Goal: Information Seeking & Learning: Learn about a topic

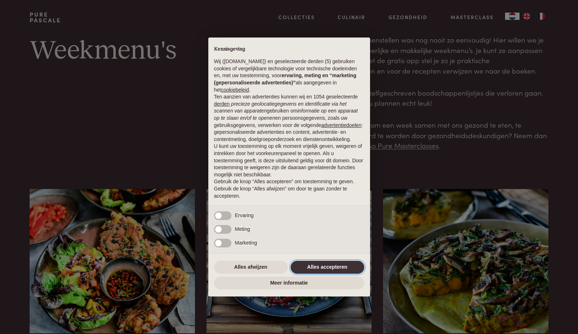
click at [336, 270] on button "Alles accepteren" at bounding box center [328, 267] width 74 height 13
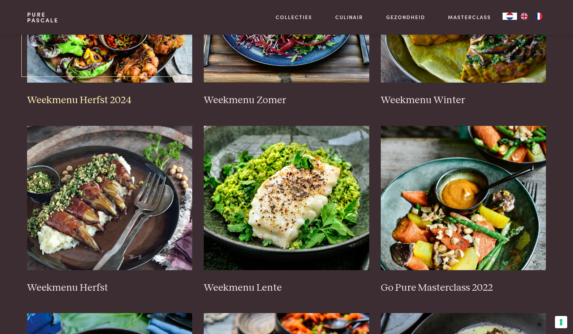
scroll to position [161, 0]
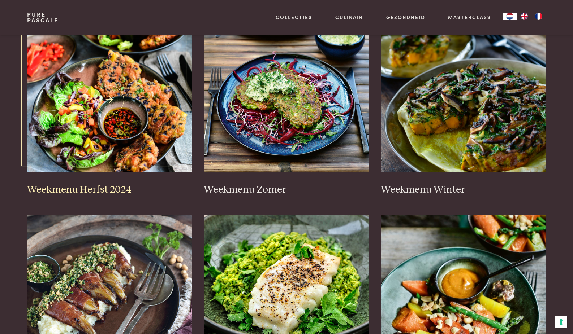
click at [105, 118] on img at bounding box center [109, 100] width 165 height 144
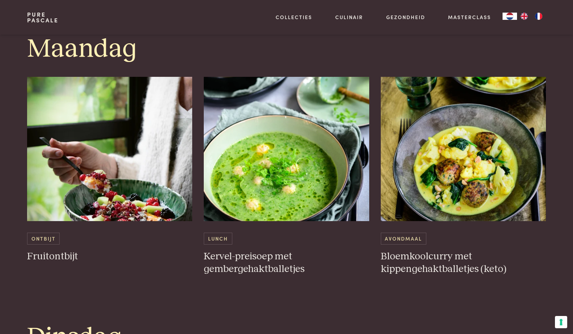
scroll to position [403, 0]
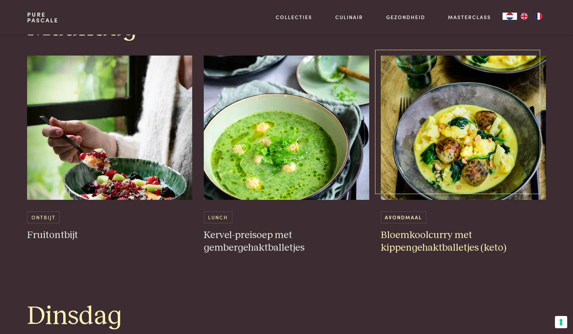
click at [450, 151] on img at bounding box center [463, 128] width 165 height 144
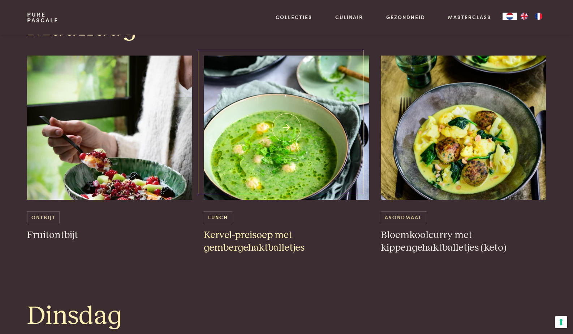
click at [289, 163] on img at bounding box center [286, 128] width 165 height 144
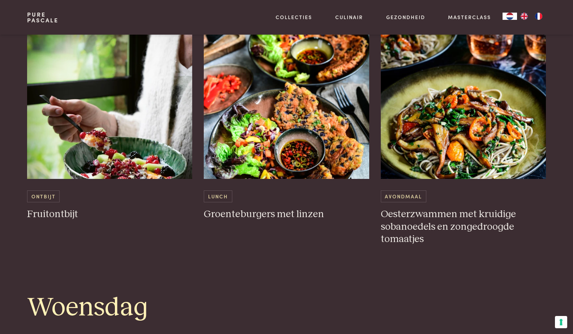
scroll to position [715, 0]
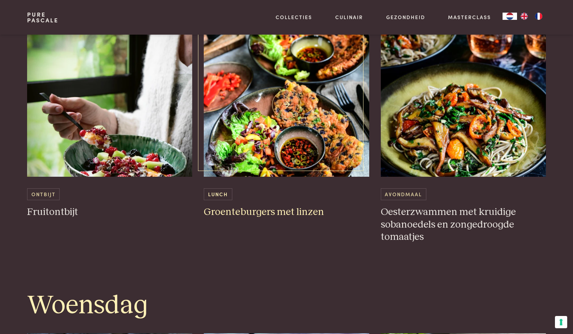
click at [273, 111] on img at bounding box center [286, 105] width 165 height 144
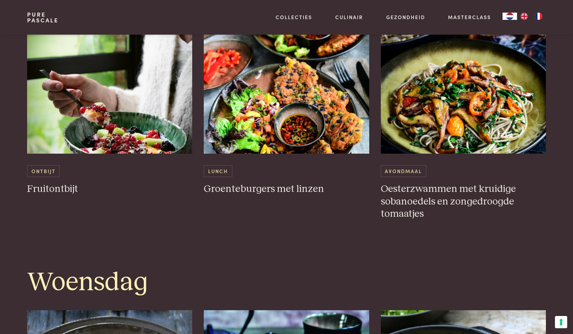
scroll to position [743, 0]
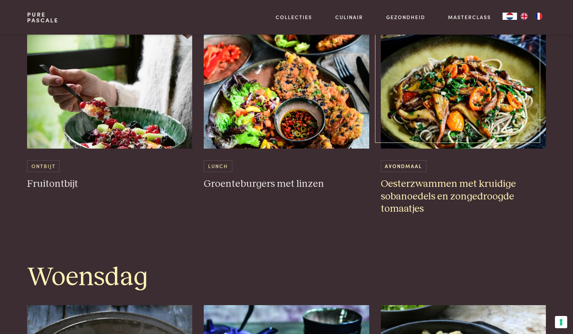
click at [457, 99] on img at bounding box center [463, 76] width 165 height 144
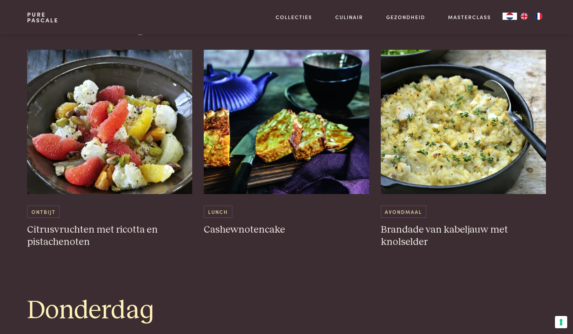
scroll to position [1000, 0]
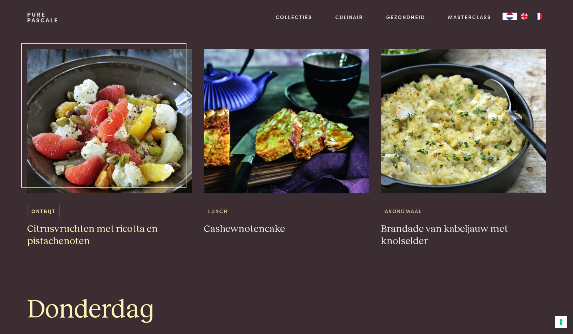
click at [108, 147] on img at bounding box center [109, 121] width 165 height 144
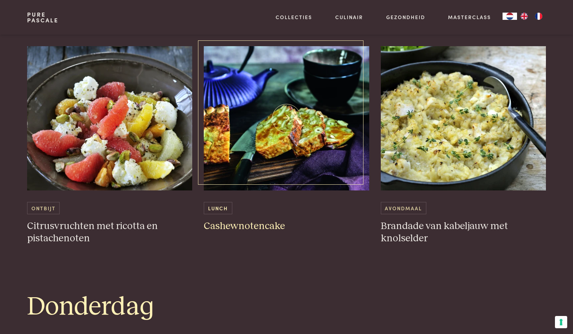
scroll to position [1003, 0]
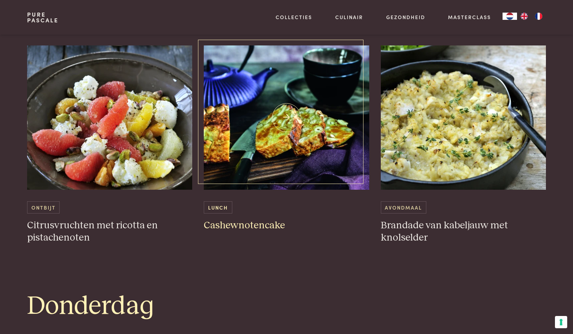
click at [259, 143] on img at bounding box center [286, 118] width 165 height 144
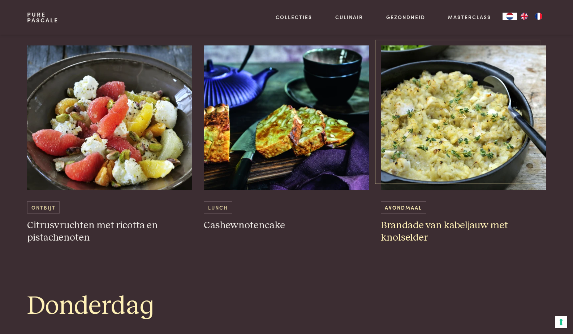
click at [456, 177] on img at bounding box center [463, 118] width 165 height 144
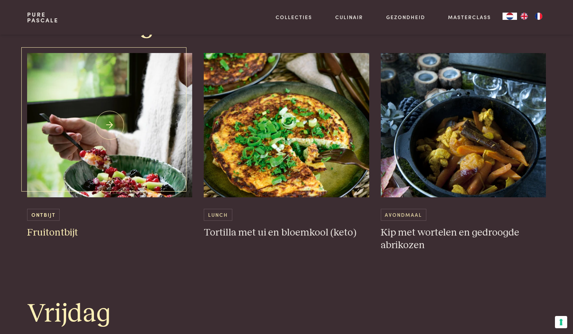
scroll to position [1285, 0]
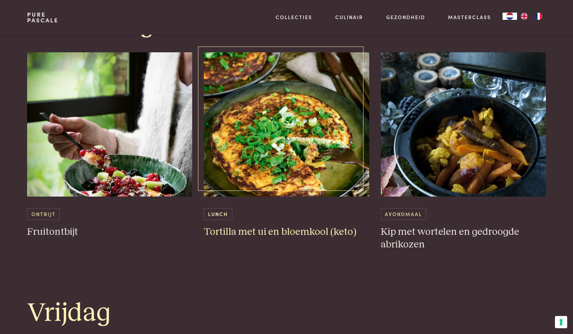
click at [287, 116] on img at bounding box center [286, 124] width 165 height 144
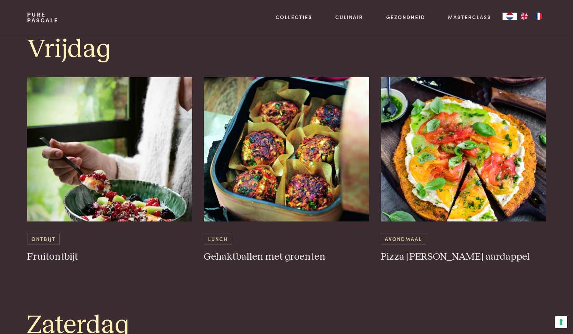
scroll to position [1551, 0]
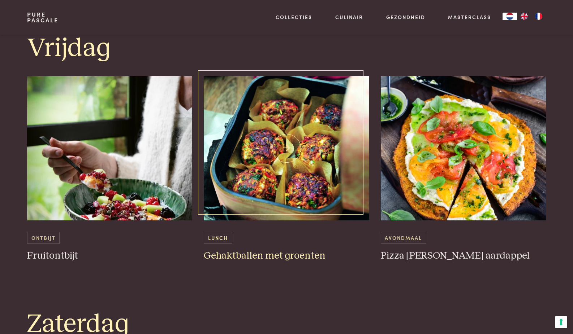
click at [264, 186] on img at bounding box center [286, 148] width 165 height 144
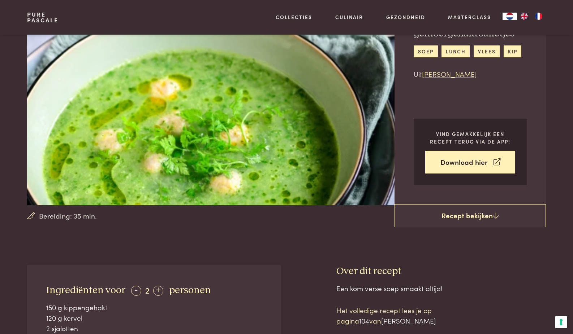
scroll to position [61, 0]
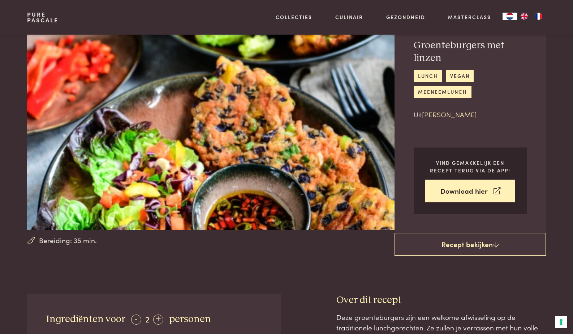
scroll to position [217, 0]
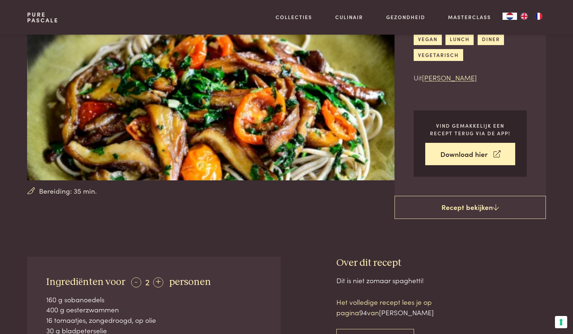
scroll to position [85, 0]
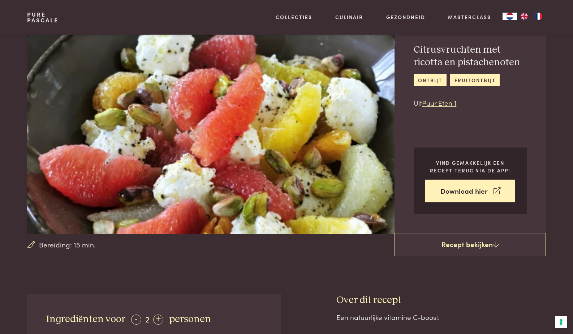
scroll to position [17, 0]
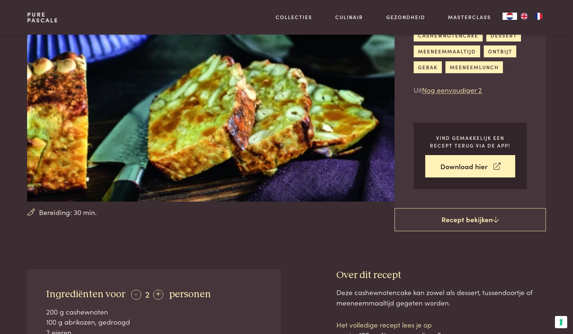
scroll to position [49, 0]
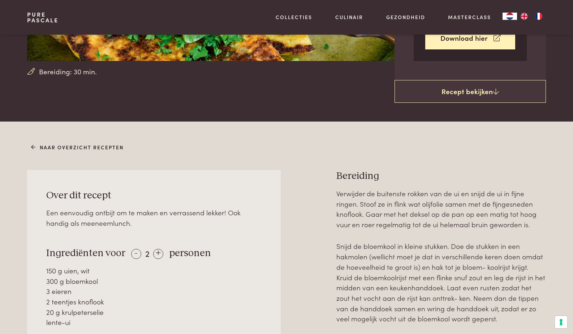
scroll to position [205, 0]
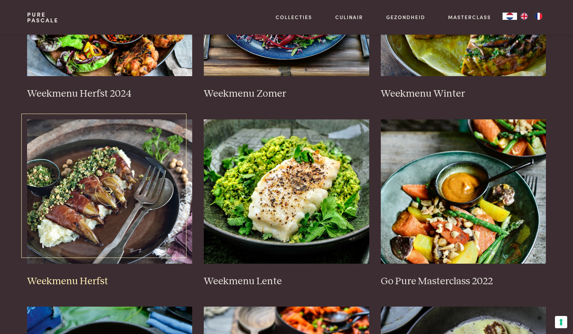
scroll to position [268, 0]
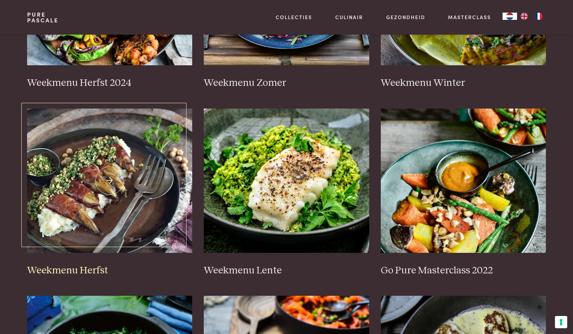
click at [123, 212] on img at bounding box center [109, 181] width 165 height 144
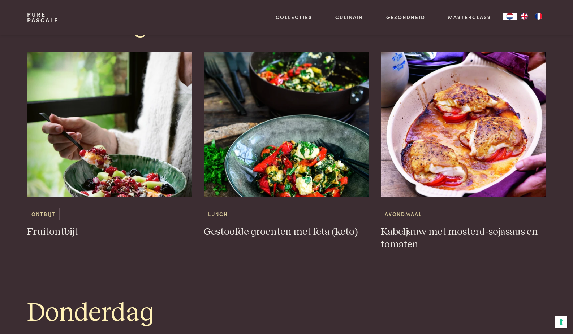
scroll to position [994, 0]
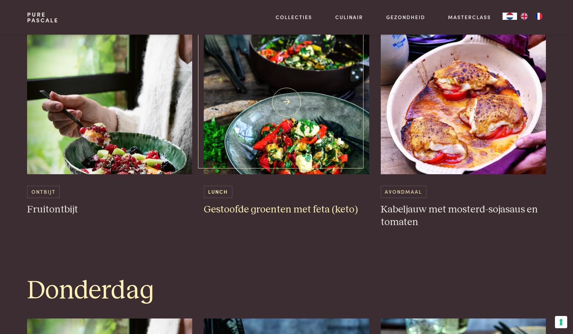
click at [322, 111] on img at bounding box center [286, 102] width 165 height 144
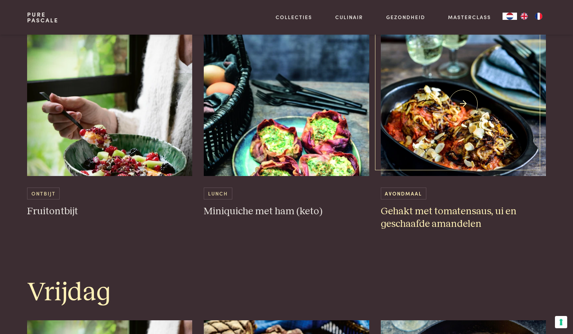
scroll to position [1281, 0]
click at [473, 125] on img at bounding box center [463, 103] width 165 height 144
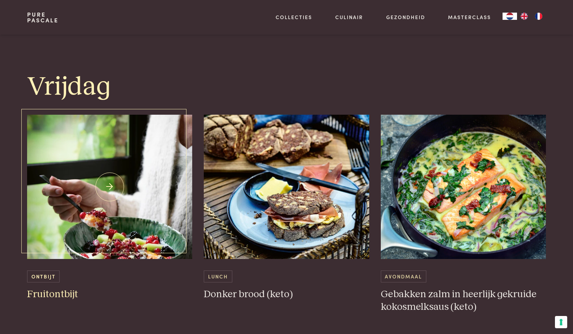
scroll to position [1490, 0]
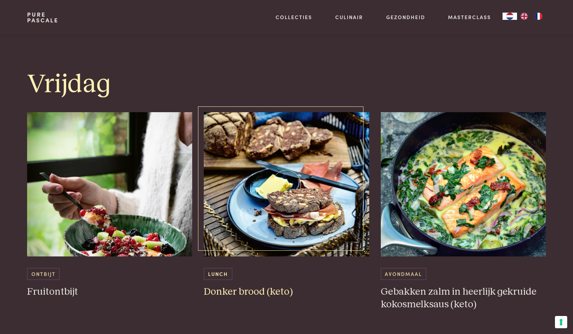
click at [320, 213] on img at bounding box center [286, 184] width 165 height 144
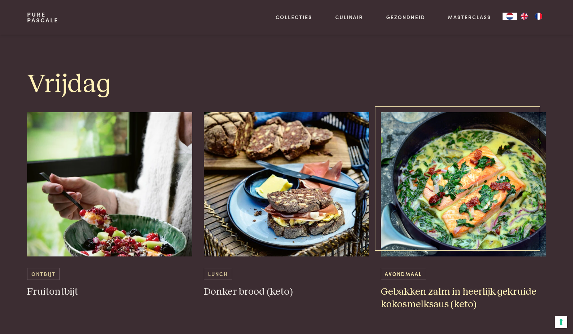
click at [486, 191] on img at bounding box center [463, 184] width 165 height 144
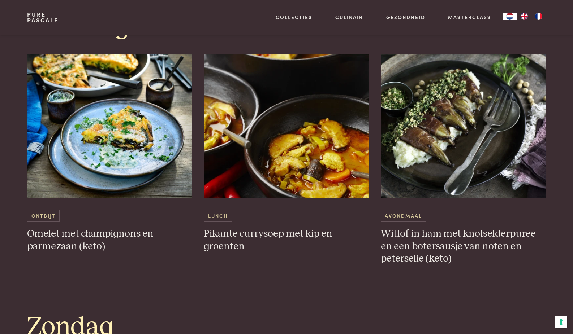
scroll to position [1846, 0]
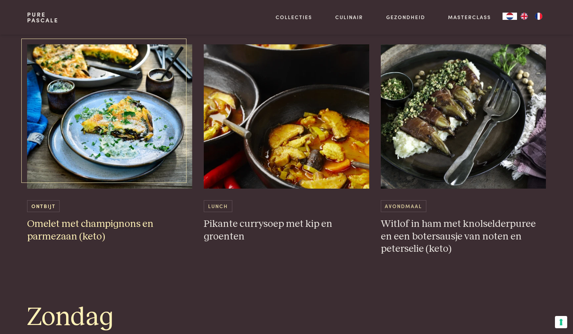
click at [132, 132] on img at bounding box center [109, 116] width 165 height 144
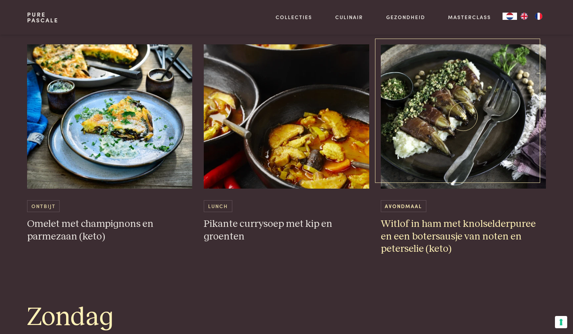
click at [434, 163] on img at bounding box center [463, 116] width 165 height 144
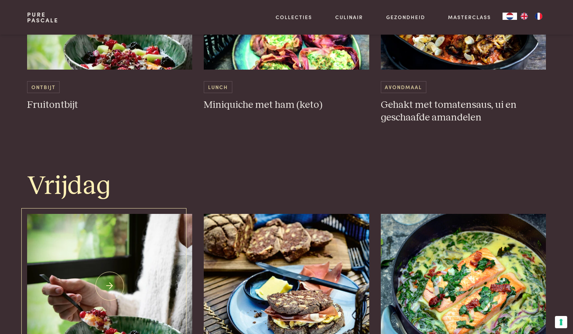
scroll to position [1310, 0]
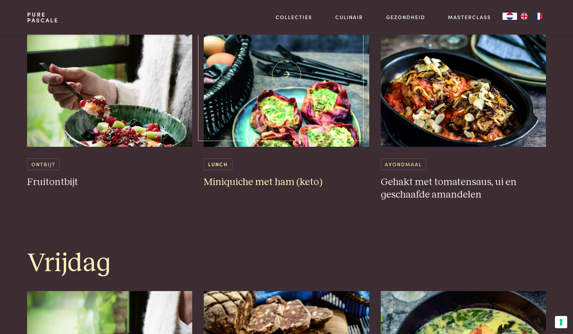
click at [277, 114] on img at bounding box center [286, 75] width 165 height 144
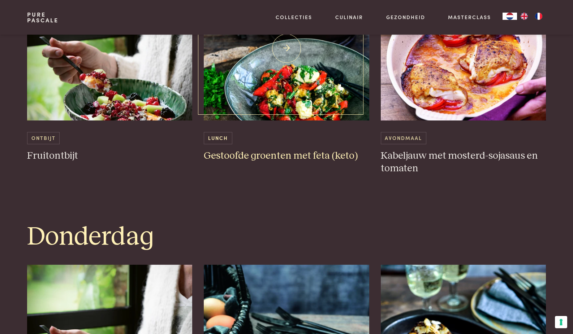
scroll to position [1016, 0]
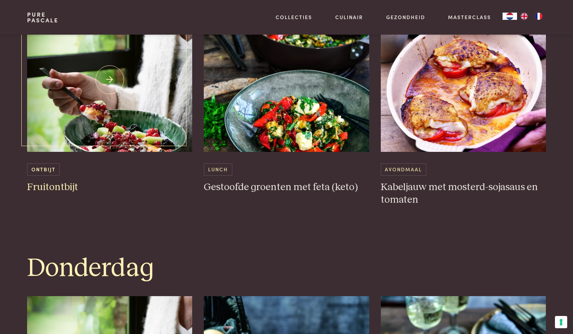
click at [99, 118] on img at bounding box center [109, 80] width 165 height 144
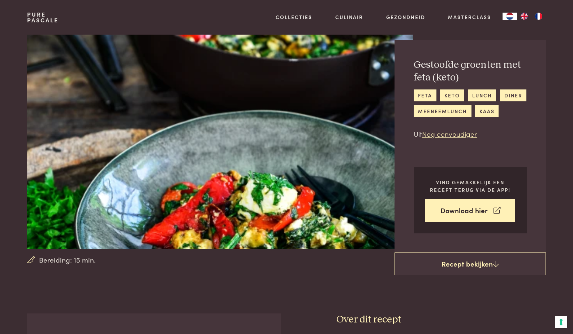
scroll to position [17, 0]
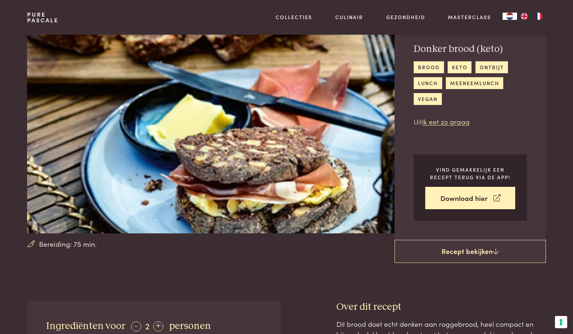
scroll to position [206, 0]
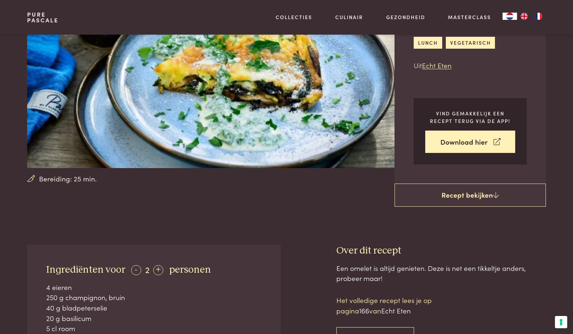
scroll to position [60, 0]
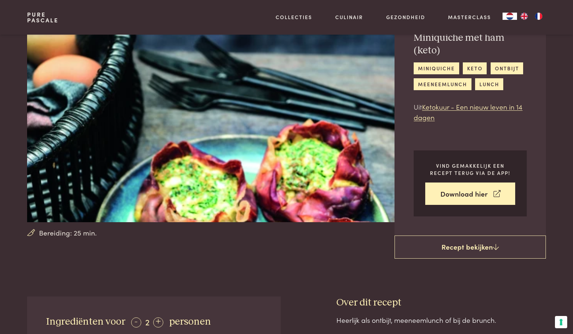
scroll to position [44, 0]
